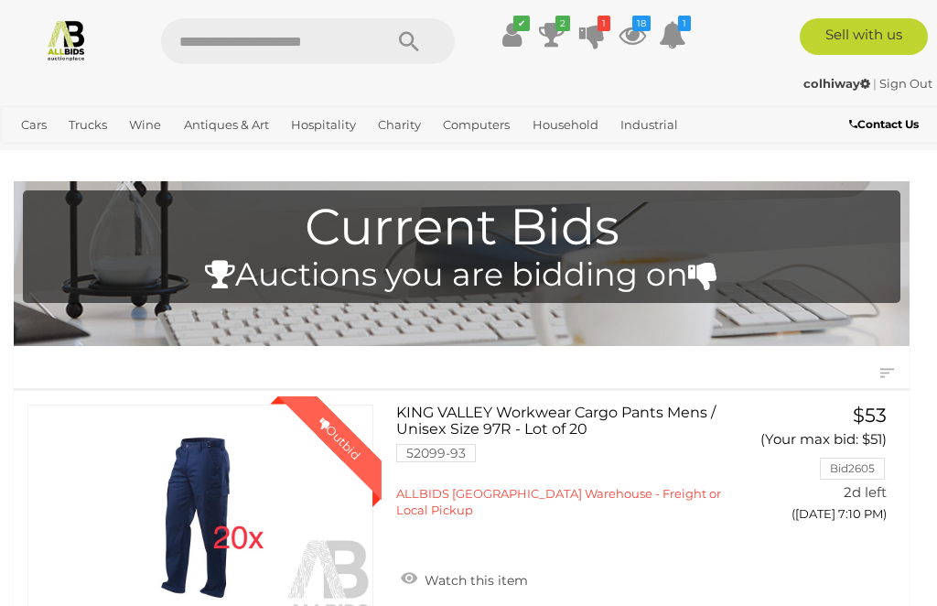
scroll to position [34, 0]
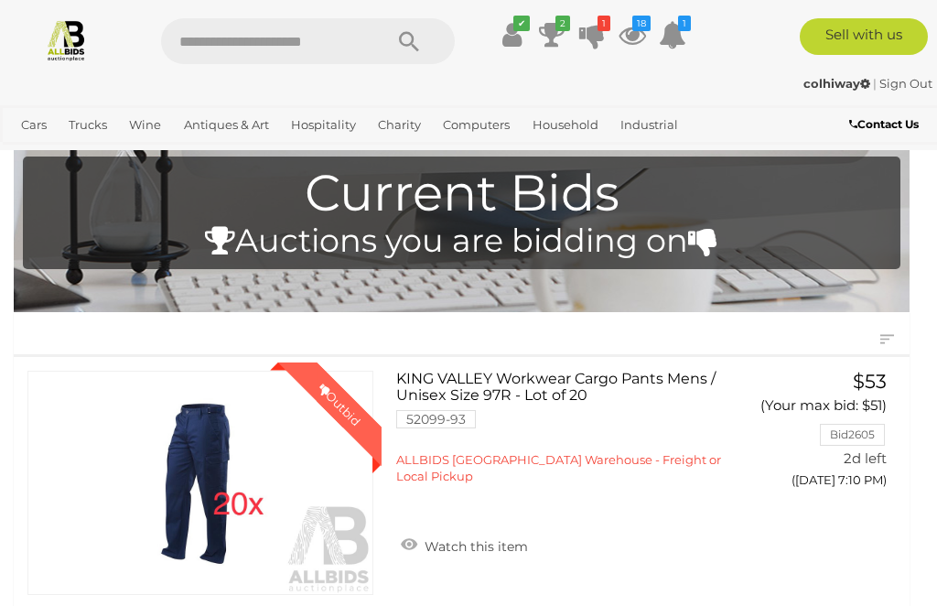
click at [513, 42] on icon at bounding box center [512, 34] width 19 height 33
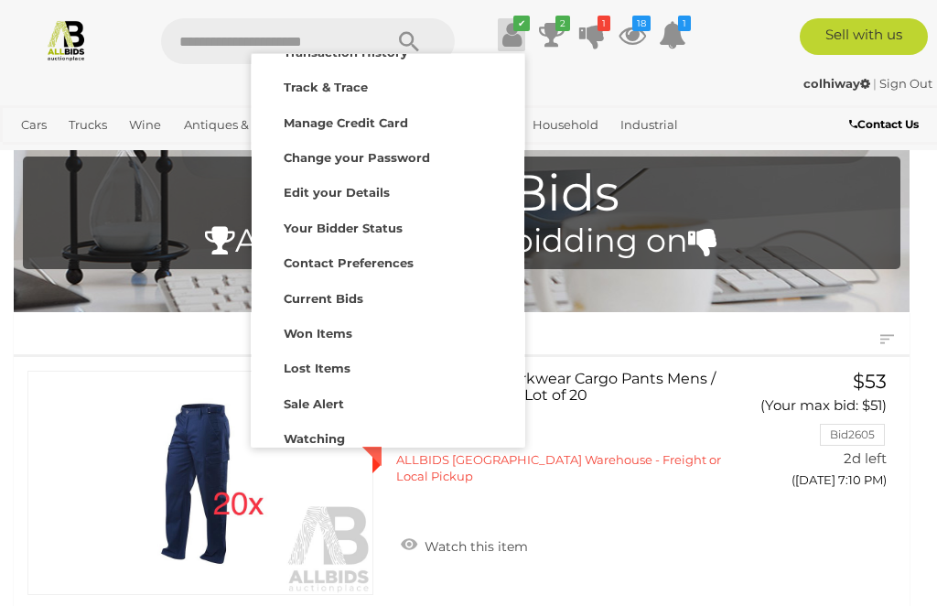
scroll to position [65, 0]
click at [295, 439] on strong "Watching" at bounding box center [314, 439] width 61 height 15
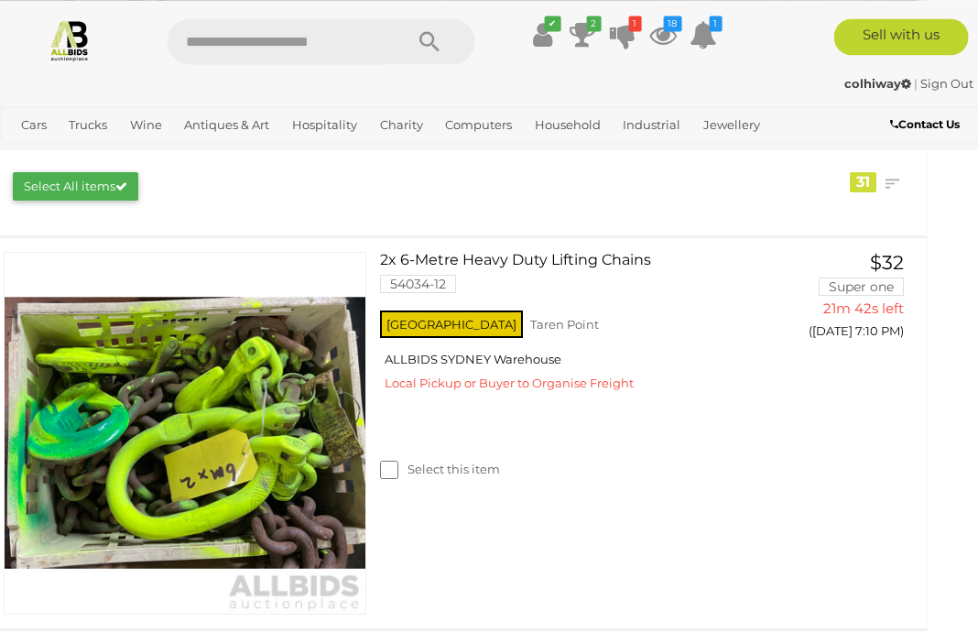
scroll to position [299, 25]
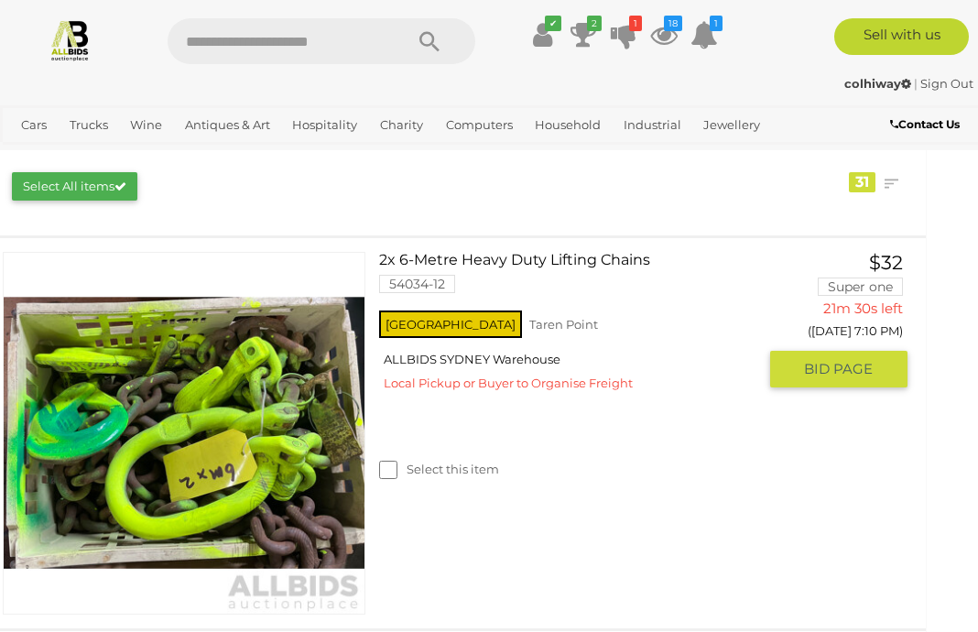
click at [806, 374] on button "GO TO BID PAGE" at bounding box center [839, 369] width 138 height 37
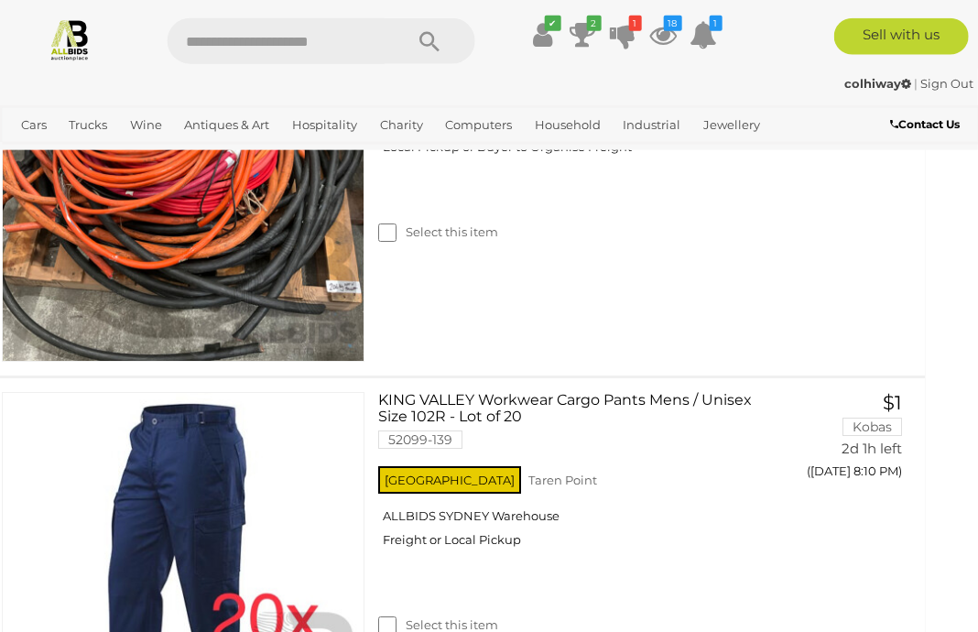
scroll to position [6447, 27]
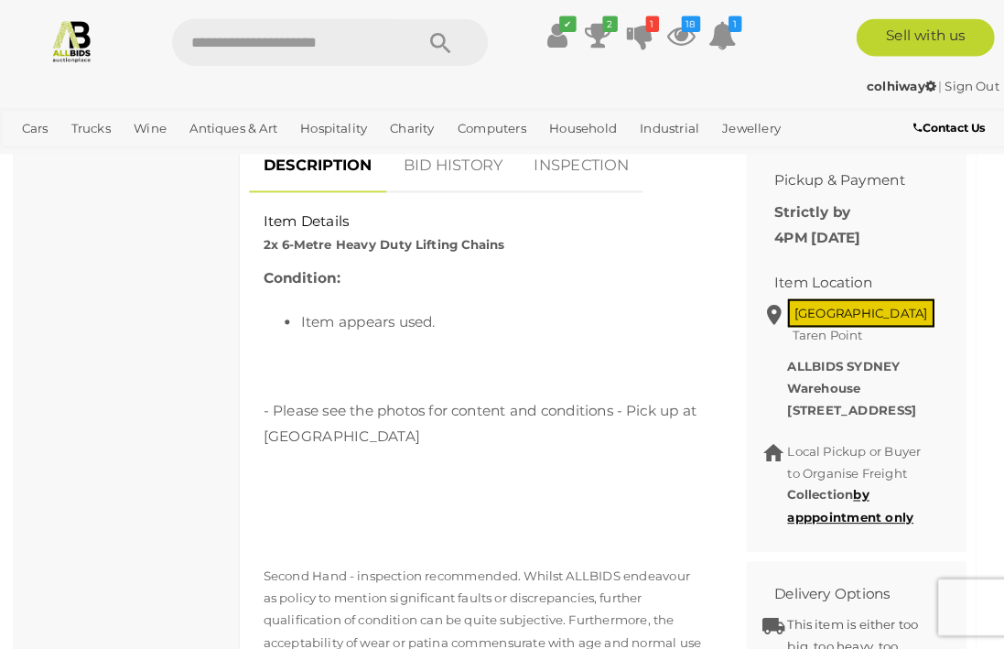
scroll to position [3, 0]
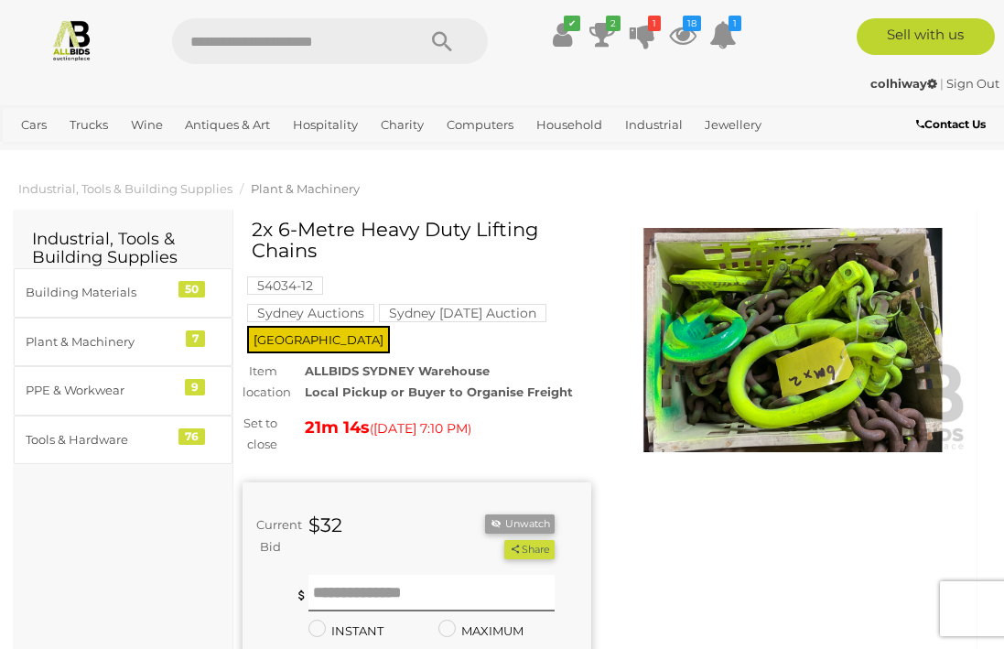
click at [762, 343] on img at bounding box center [793, 340] width 349 height 225
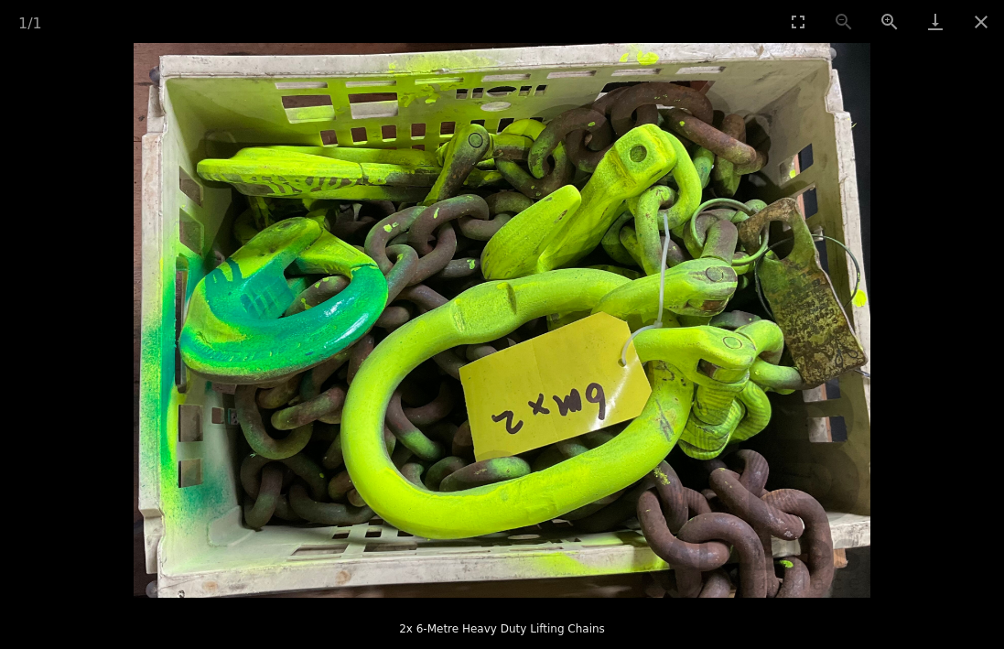
click at [971, 14] on button "Close gallery" at bounding box center [981, 21] width 46 height 43
